Goal: Find contact information: Obtain details needed to contact an individual or organization

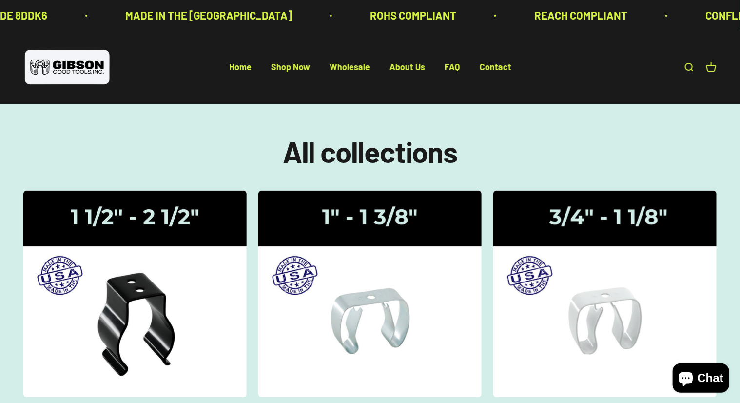
click at [535, 14] on p "REACH COMPLIANT" at bounding box center [581, 15] width 93 height 17
click at [503, 66] on link "Contact" at bounding box center [496, 67] width 32 height 11
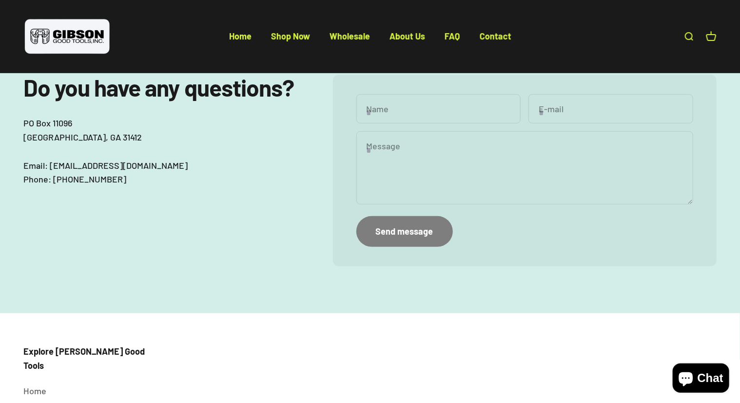
scroll to position [146, 0]
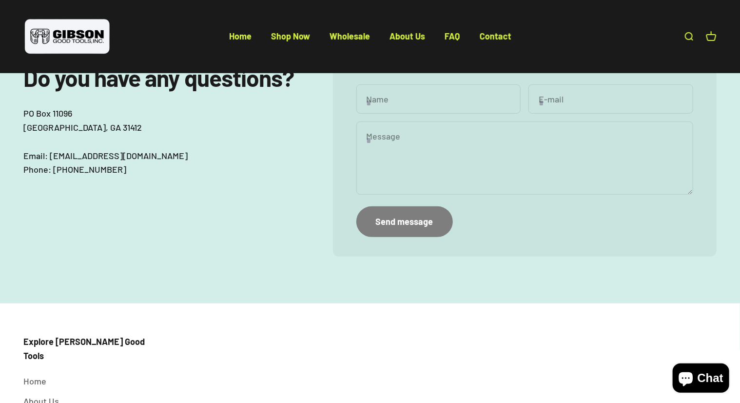
click at [124, 125] on p "PO Box 11096 Savannah, GA 31412 Email: sales@gibsongoodtools.com Phone: 912.358…" at bounding box center [160, 141] width 275 height 70
drag, startPoint x: 100, startPoint y: 157, endPoint x: 96, endPoint y: 160, distance: 6.2
click at [100, 157] on p "PO Box 11096 Savannah, GA 31412 Email: sales@gibsongoodtools.com Phone: 912.358…" at bounding box center [160, 141] width 275 height 70
click at [96, 160] on p "PO Box 11096 Savannah, GA 31412 Email: sales@gibsongoodtools.com Phone: 912.358…" at bounding box center [160, 141] width 275 height 70
drag, startPoint x: 162, startPoint y: 157, endPoint x: 50, endPoint y: 156, distance: 112.7
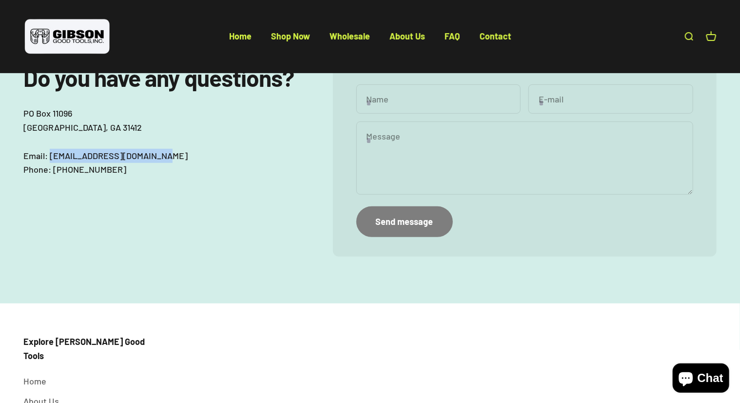
click at [50, 156] on p "PO Box 11096 Savannah, GA 31412 Email: sales@gibsongoodtools.com Phone: 912.358…" at bounding box center [160, 141] width 275 height 70
copy p "sales@gibsongoodtools.com"
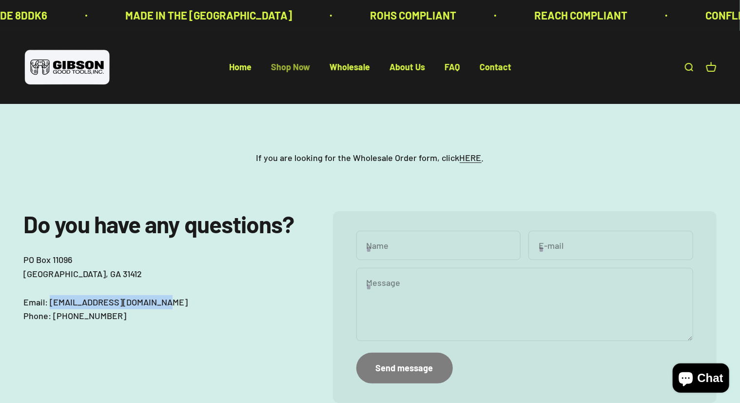
click at [289, 63] on link "Shop Now" at bounding box center [290, 67] width 39 height 11
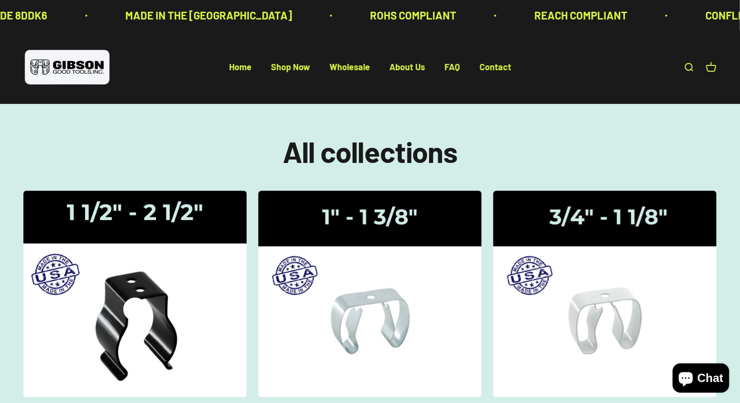
click at [175, 234] on img at bounding box center [135, 293] width 237 height 219
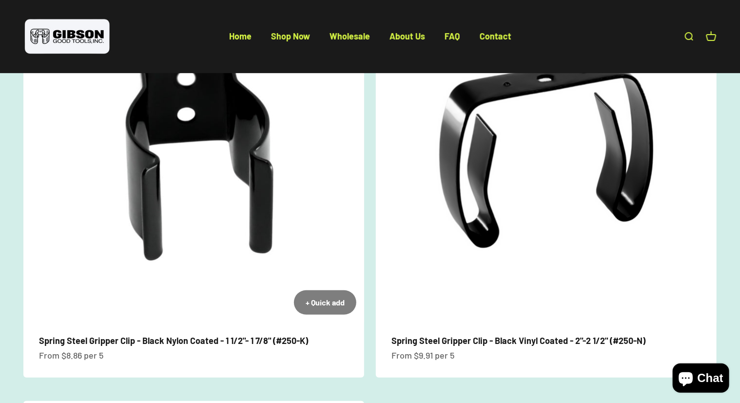
scroll to position [146, 0]
